Goal: Task Accomplishment & Management: Complete application form

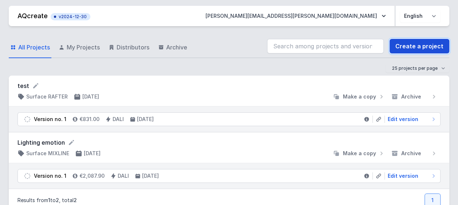
click at [401, 44] on link "Create a project" at bounding box center [419, 46] width 60 height 15
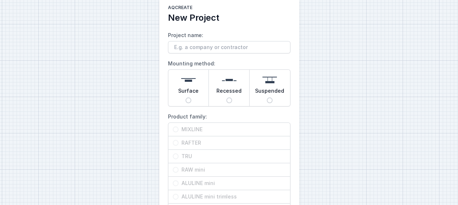
scroll to position [15, 0]
click at [202, 46] on input "Project name:" at bounding box center [229, 47] width 122 height 12
type input "[PERSON_NAME]"
click at [195, 90] on span "Surface" at bounding box center [188, 92] width 20 height 10
click at [191, 97] on input "Surface" at bounding box center [188, 100] width 6 height 6
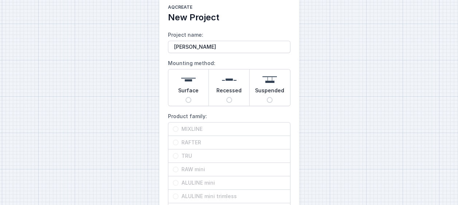
radio input "true"
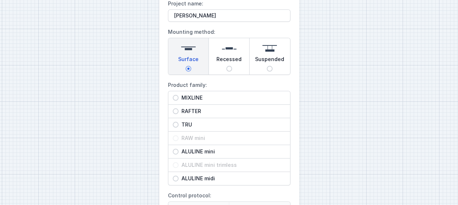
scroll to position [90, 0]
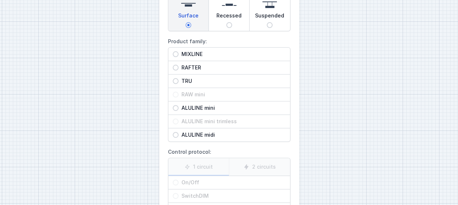
click at [176, 52] on input "MIXLINE" at bounding box center [176, 54] width 6 height 6
radio input "true"
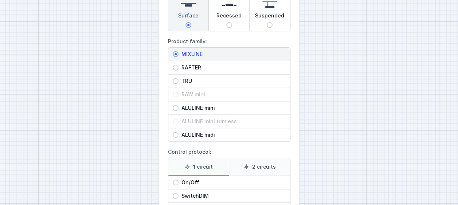
scroll to position [157, 0]
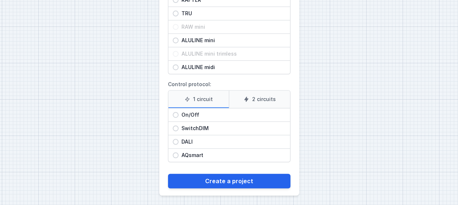
click at [177, 142] on input "DALI" at bounding box center [176, 142] width 6 height 6
radio input "true"
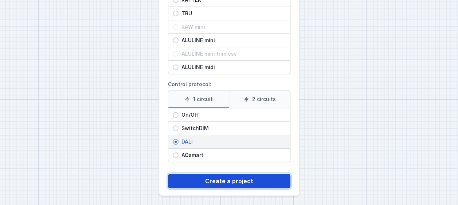
click at [227, 178] on button "Create a project" at bounding box center [229, 181] width 122 height 15
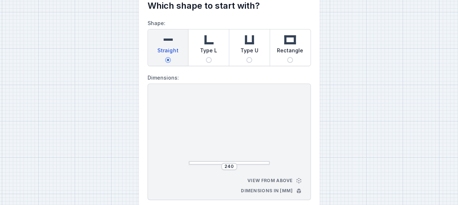
scroll to position [25, 0]
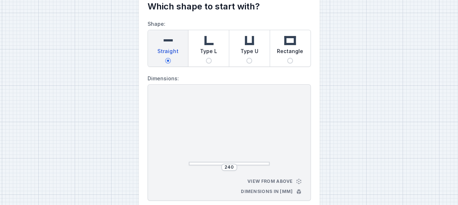
click at [259, 46] on div "Type U" at bounding box center [249, 48] width 40 height 36
click at [252, 58] on input "Type U" at bounding box center [249, 61] width 6 height 6
radio input "true"
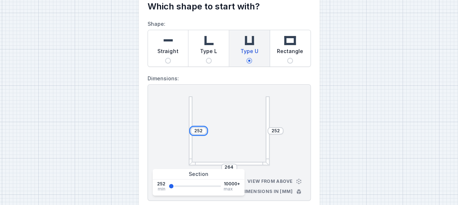
click at [200, 132] on input "252" at bounding box center [199, 131] width 12 height 6
drag, startPoint x: 202, startPoint y: 132, endPoint x: 192, endPoint y: 131, distance: 9.5
click at [193, 131] on input "252" at bounding box center [199, 131] width 12 height 6
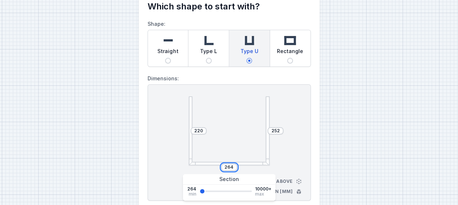
click at [224, 165] on input "264" at bounding box center [229, 168] width 12 height 6
click at [200, 130] on input "220" at bounding box center [199, 131] width 12 height 6
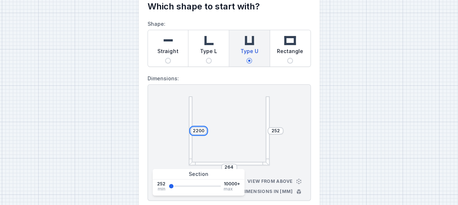
type input "2200"
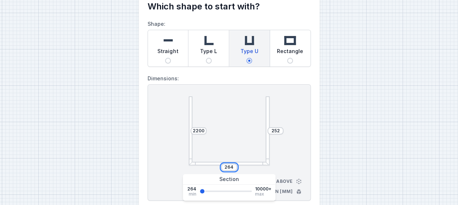
drag, startPoint x: 232, startPoint y: 167, endPoint x: 224, endPoint y: 167, distance: 8.4
click at [224, 167] on input "264" at bounding box center [229, 168] width 12 height 6
type input "5000"
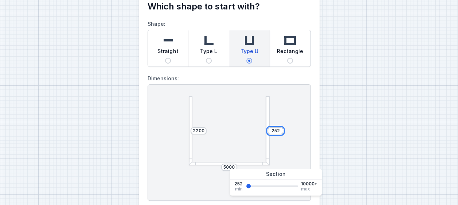
click at [272, 133] on input "252" at bounding box center [275, 131] width 12 height 6
drag, startPoint x: 279, startPoint y: 130, endPoint x: 269, endPoint y: 131, distance: 9.8
click at [269, 131] on div "252" at bounding box center [275, 130] width 16 height 7
type input "1600"
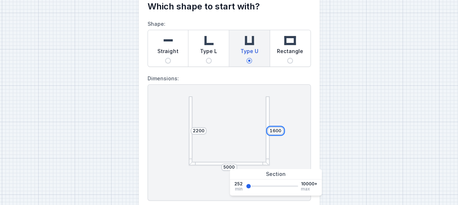
type input "1600"
select select "4"
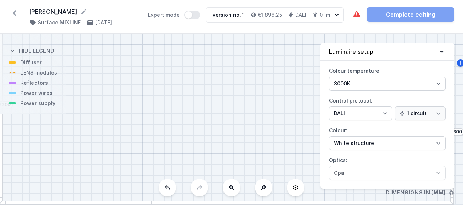
drag, startPoint x: 269, startPoint y: 131, endPoint x: 253, endPoint y: 117, distance: 21.4
click at [253, 117] on div "S3 1600 S2 5000 S1 2200" at bounding box center [231, 119] width 463 height 171
click at [234, 186] on icon at bounding box center [232, 188] width 6 height 6
click at [234, 186] on div "S3 1600 S2 5000 S1 2200" at bounding box center [231, 119] width 463 height 171
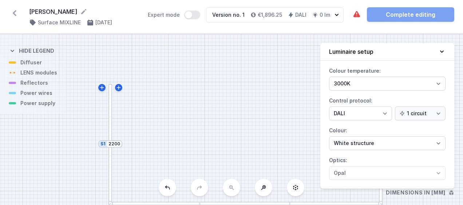
click at [234, 186] on div "S3 1600 S2 5000 S1 2200" at bounding box center [231, 119] width 463 height 171
drag, startPoint x: 230, startPoint y: 165, endPoint x: 186, endPoint y: 112, distance: 69.1
click at [186, 112] on div "S3 1600 S2 5000 S1 2200" at bounding box center [231, 119] width 463 height 171
drag, startPoint x: 223, startPoint y: 98, endPoint x: 234, endPoint y: 113, distance: 18.2
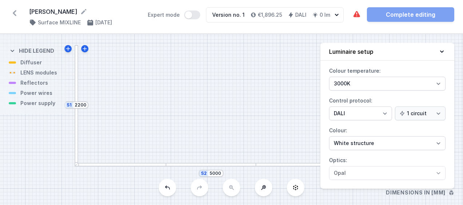
click at [234, 113] on div "S3 1600 S2 5000 S1 2200" at bounding box center [231, 119] width 463 height 171
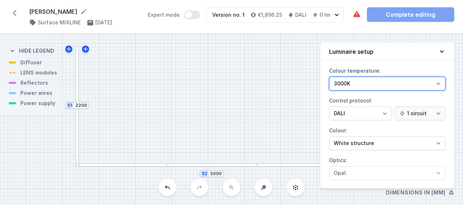
click at [389, 85] on select "3000K 4000K 2700K" at bounding box center [387, 84] width 117 height 14
select select "2700"
click at [329, 77] on select "3000K 4000K 2700K" at bounding box center [387, 84] width 117 height 14
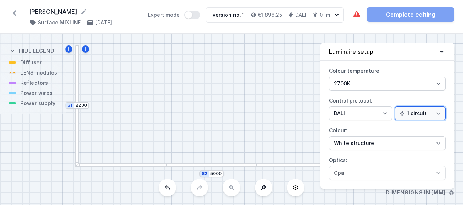
click at [416, 110] on select "1 circuit 2 circuits" at bounding box center [420, 114] width 51 height 14
select select "true"
click at [397, 107] on select "1 circuit 2 circuits" at bounding box center [420, 114] width 51 height 14
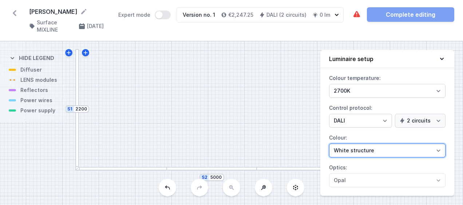
click at [388, 150] on select "White structure Black structure Gold structure Copper Gray Another colour (from…" at bounding box center [387, 151] width 117 height 14
click at [360, 148] on select "White structure Black structure Gold structure Copper Gray Another colour (from…" at bounding box center [387, 151] width 117 height 14
click at [329, 144] on select "White structure Black structure Gold structure Copper Gray Another colour (from…" at bounding box center [387, 151] width 117 height 14
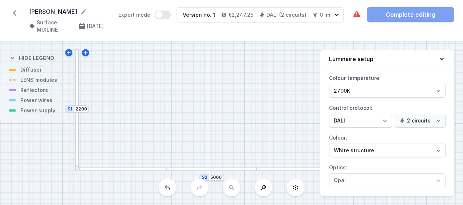
click at [353, 160] on div "Colour temperature: 3000K 4000K 2700K Control protocol: On/Off SwitchDIM DALI A…" at bounding box center [387, 134] width 134 height 124
click at [303, 139] on div "S3 1600 S2 5000 S1 2200" at bounding box center [231, 124] width 463 height 164
click at [36, 67] on div "S3 1600 S2 5000 S1 2200" at bounding box center [231, 124] width 463 height 164
click at [86, 55] on icon at bounding box center [86, 53] width 6 height 6
type input "2212"
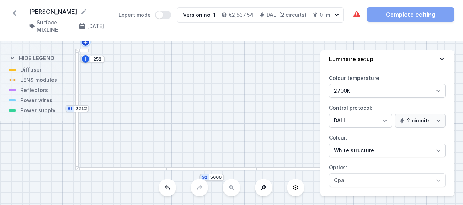
click at [86, 42] on icon at bounding box center [85, 42] width 4 height 4
type input "264"
click at [262, 184] on button at bounding box center [263, 187] width 17 height 17
click at [440, 58] on icon at bounding box center [441, 58] width 7 height 7
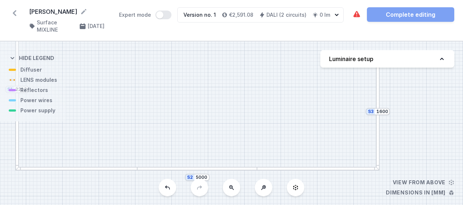
click at [25, 70] on div "S5 252 S4 264 S3 1600 S2 5000 S1 2212" at bounding box center [231, 124] width 463 height 164
click at [361, 66] on button "Luminaire setup" at bounding box center [387, 58] width 134 height 17
select select "2700"
select select "4"
select select "true"
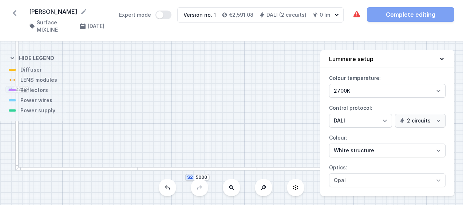
click at [296, 190] on icon at bounding box center [296, 187] width 5 height 5
click at [443, 55] on button "Luminaire setup" at bounding box center [387, 59] width 134 height 18
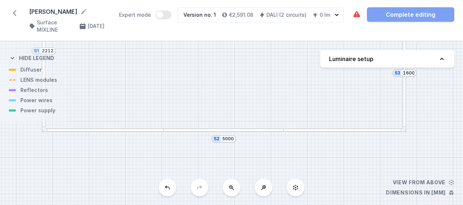
drag, startPoint x: 364, startPoint y: 141, endPoint x: 357, endPoint y: 61, distance: 80.5
click at [357, 61] on div "S5 252 S4 264 S3 1600 S2 5000 S1 2212 View from above Dimensions in [mm] Hide l…" at bounding box center [231, 124] width 463 height 164
click at [235, 131] on div at bounding box center [224, 131] width 120 height 4
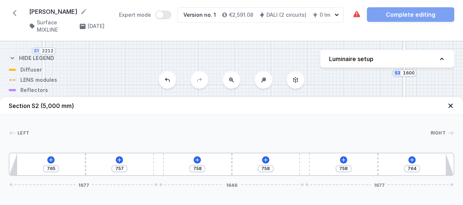
click at [438, 134] on span "Right" at bounding box center [438, 133] width 15 height 6
click at [448, 106] on icon at bounding box center [450, 105] width 7 height 7
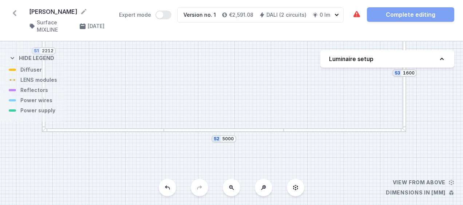
click at [237, 132] on div "S5 252 S4 264 S3 1600 S2 5000 S1 2212" at bounding box center [231, 124] width 463 height 164
click at [234, 131] on div at bounding box center [224, 131] width 120 height 4
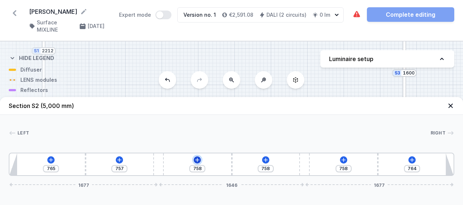
click at [197, 161] on icon at bounding box center [197, 160] width 6 height 6
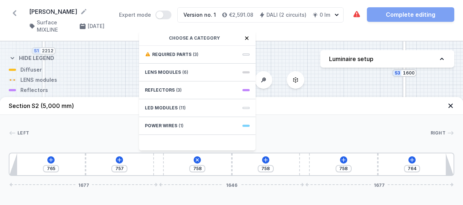
click at [245, 39] on icon at bounding box center [247, 38] width 6 height 6
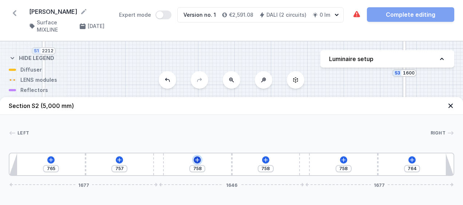
click at [197, 158] on icon at bounding box center [197, 160] width 6 height 6
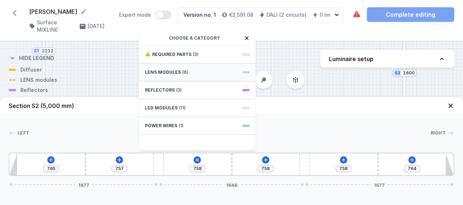
click at [170, 70] on span "LENS modules" at bounding box center [163, 73] width 36 height 6
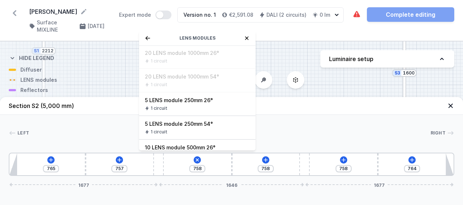
scroll to position [0, 0]
click at [248, 39] on icon at bounding box center [247, 38] width 6 height 6
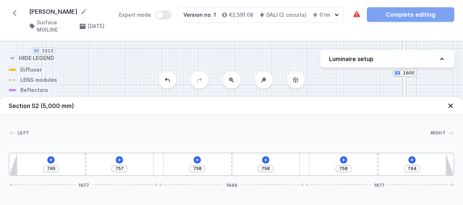
click at [263, 157] on div "765 757 758 758 758 764 1677 1646 1677" at bounding box center [232, 164] width 446 height 23
click at [267, 158] on icon at bounding box center [266, 160] width 6 height 6
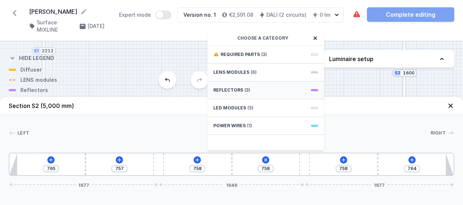
click at [233, 91] on span "Reflectors" at bounding box center [228, 90] width 30 height 6
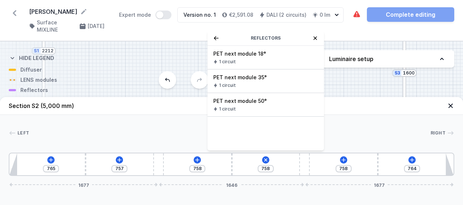
click at [215, 37] on icon at bounding box center [216, 38] width 6 height 6
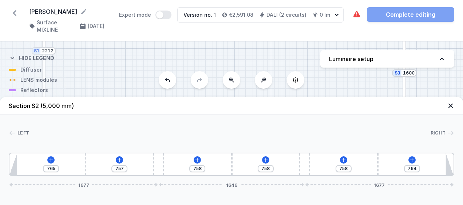
click at [184, 93] on div "S5 252 S4 264 S3 1600 S2 5000 S1 2212" at bounding box center [231, 124] width 463 height 164
click at [176, 82] on div "S5 252 S4 264 S3 1600 S2 5000 S1 2212" at bounding box center [231, 124] width 463 height 164
click at [449, 102] on header "Section S2 (5,000 mm)" at bounding box center [231, 106] width 463 height 18
click at [450, 105] on icon at bounding box center [450, 105] width 7 height 7
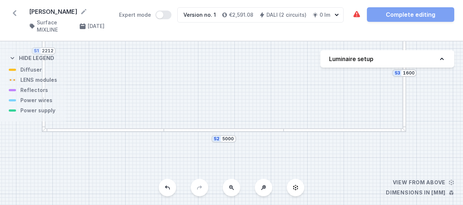
click at [218, 131] on div at bounding box center [224, 131] width 120 height 4
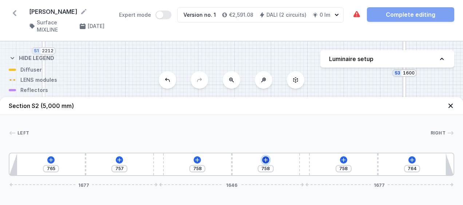
click at [268, 158] on icon at bounding box center [266, 160] width 6 height 6
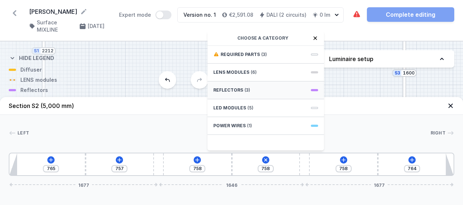
click at [242, 91] on div "Reflectors (3)" at bounding box center [266, 91] width 117 height 18
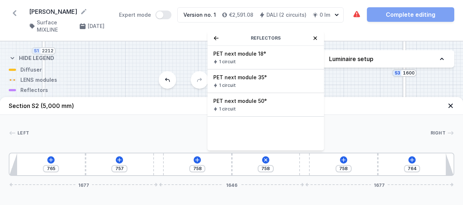
click at [185, 108] on header "Section S2 (5,000 mm)" at bounding box center [231, 106] width 463 height 18
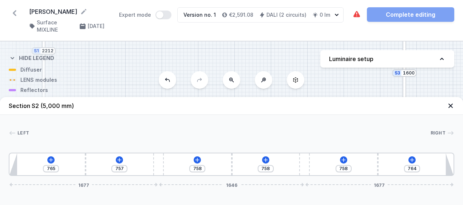
click at [231, 84] on button at bounding box center [231, 79] width 17 height 17
click at [231, 84] on div "S5 252 S4 264 S3 1600 S2 5000 S1 2212" at bounding box center [231, 124] width 463 height 164
click at [448, 107] on icon at bounding box center [450, 105] width 7 height 7
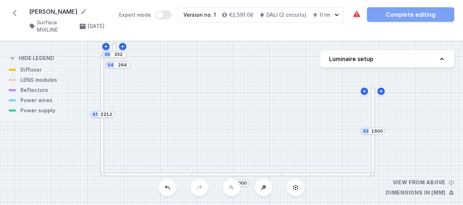
drag, startPoint x: 240, startPoint y: 97, endPoint x: 238, endPoint y: 141, distance: 44.5
click at [238, 141] on div "S5 252 S4 264 S3 1600 S2 5000 S1 2212" at bounding box center [231, 124] width 463 height 164
click at [263, 174] on div at bounding box center [237, 175] width 90 height 4
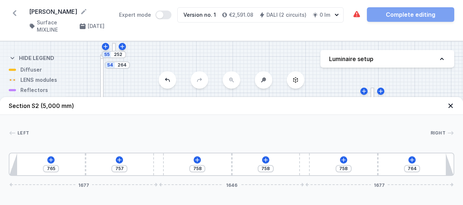
click at [449, 130] on icon at bounding box center [450, 133] width 7 height 7
click at [442, 133] on span "Right" at bounding box center [438, 133] width 15 height 6
click at [344, 160] on icon at bounding box center [344, 160] width 4 height 4
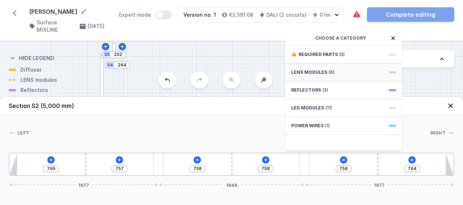
click at [329, 75] on span "(6)" at bounding box center [332, 73] width 6 height 6
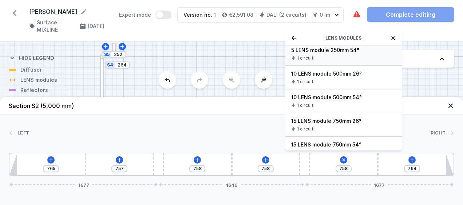
scroll to position [83, 0]
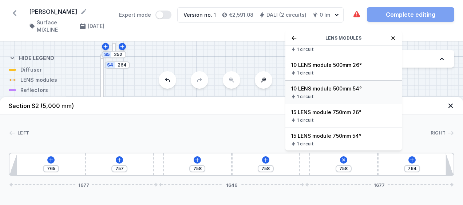
click at [330, 87] on span "10 LENS module 500mm 54°" at bounding box center [343, 88] width 105 height 7
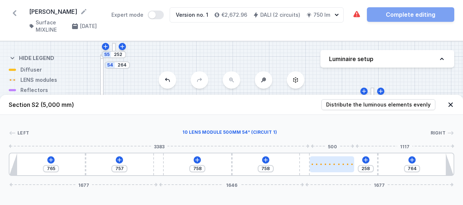
type input "758"
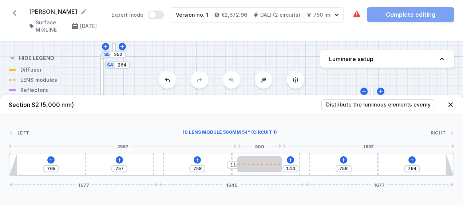
type input "258"
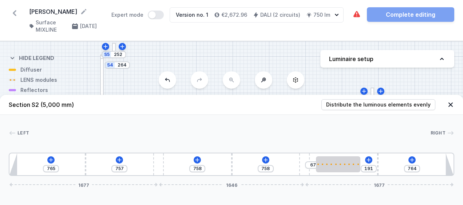
type input "187"
type input "71"
type input "183"
type input "75"
drag, startPoint x: 339, startPoint y: 164, endPoint x: 350, endPoint y: 174, distance: 15.7
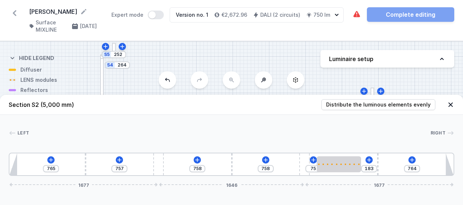
click at [271, 160] on div "765 757 758 758 75 183 764 1677 1646 1677" at bounding box center [232, 164] width 446 height 23
click at [265, 159] on icon at bounding box center [266, 160] width 6 height 6
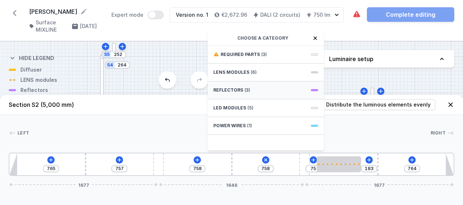
click at [242, 92] on div "Reflectors (3)" at bounding box center [266, 91] width 117 height 18
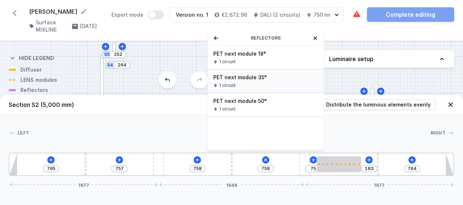
click at [253, 82] on div "PET next module 35° 1 circuit" at bounding box center [266, 82] width 117 height 24
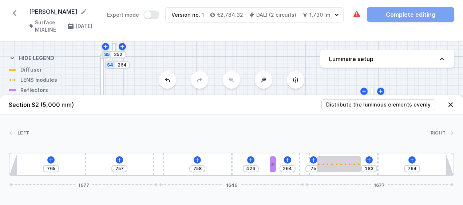
type input "244"
type input "444"
type input "240"
type input "448"
drag, startPoint x: 236, startPoint y: 167, endPoint x: 280, endPoint y: 166, distance: 44.1
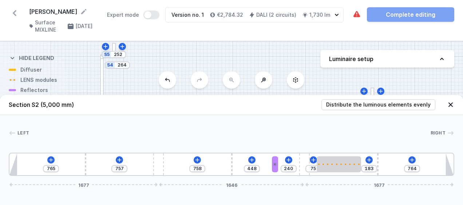
click at [280, 166] on div "765 757 758 448 240 75 183 764 1677 1646 1677" at bounding box center [232, 164] width 446 height 23
type input "758"
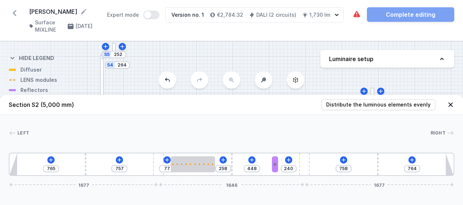
type input "758"
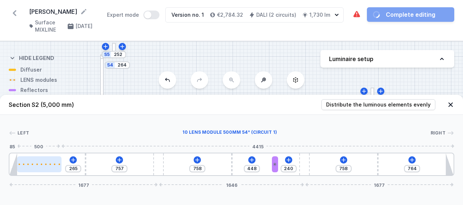
drag, startPoint x: 337, startPoint y: 168, endPoint x: 39, endPoint y: 172, distance: 298.3
click at [39, 172] on div at bounding box center [39, 165] width 44 height 16
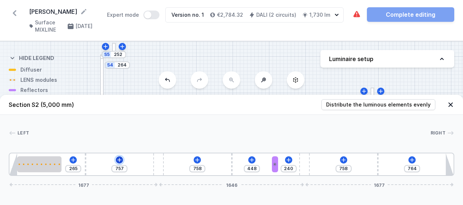
click at [118, 159] on icon at bounding box center [120, 160] width 6 height 6
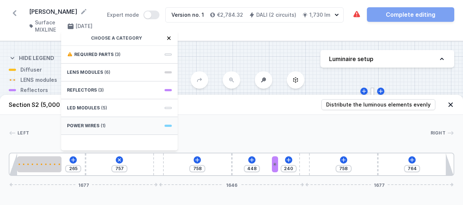
click at [111, 126] on div "Power wires (1)" at bounding box center [119, 126] width 117 height 18
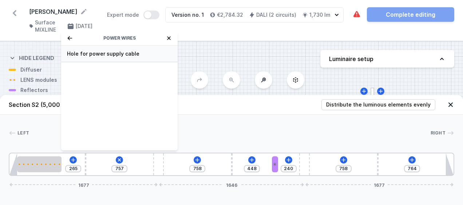
click at [113, 55] on span "Hole for power supply cable" at bounding box center [119, 53] width 105 height 7
type input "687"
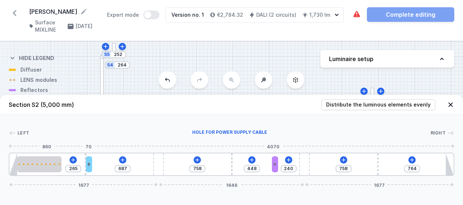
type input "603"
type input "757"
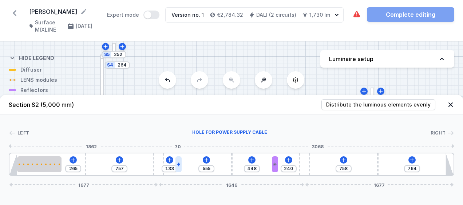
type input "546"
type input "142"
type input "413"
type input "275"
type input "405"
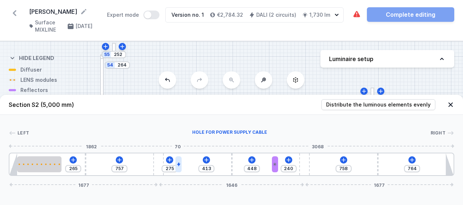
type input "283"
type input "401"
type input "287"
type input "389"
type input "299"
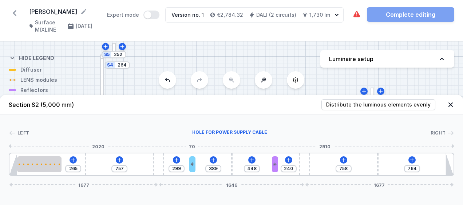
type input "373"
type input "315"
type input "296"
type input "392"
type input "272"
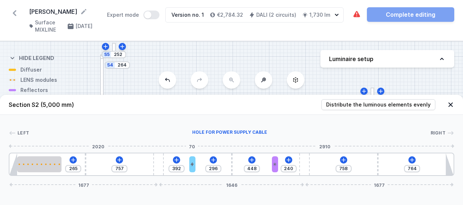
type input "416"
type input "232"
type input "456"
type input "200"
type input "488"
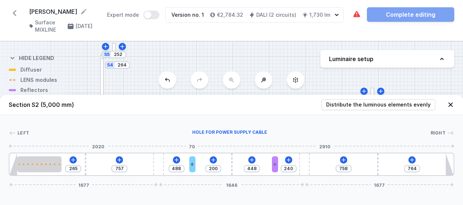
type input "175"
type input "513"
type input "159"
type input "529"
type input "139"
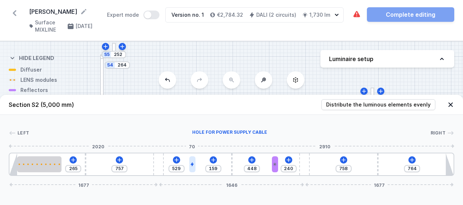
type input "549"
type input "131"
type input "557"
type input "127"
type input "561"
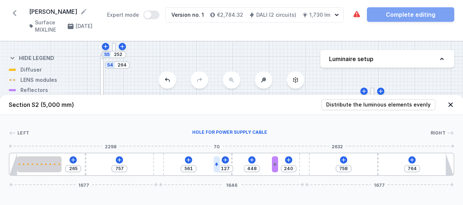
type input "123"
type input "565"
type input "119"
type input "688"
drag, startPoint x: 88, startPoint y: 164, endPoint x: 232, endPoint y: 170, distance: 143.6
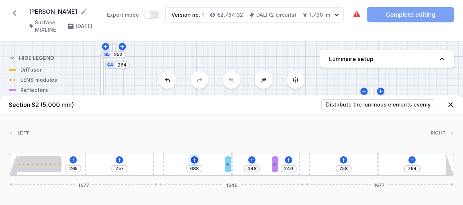
click at [194, 159] on icon at bounding box center [194, 160] width 4 height 4
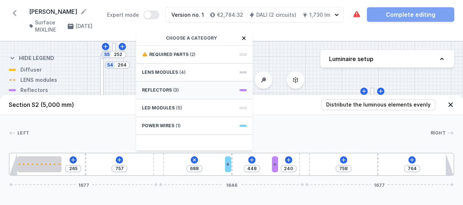
click at [167, 87] on span "Reflectors" at bounding box center [157, 90] width 30 height 6
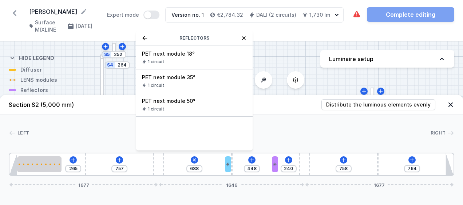
click at [106, 132] on div at bounding box center [229, 133] width 401 height 7
